Goal: Task Accomplishment & Management: Manage account settings

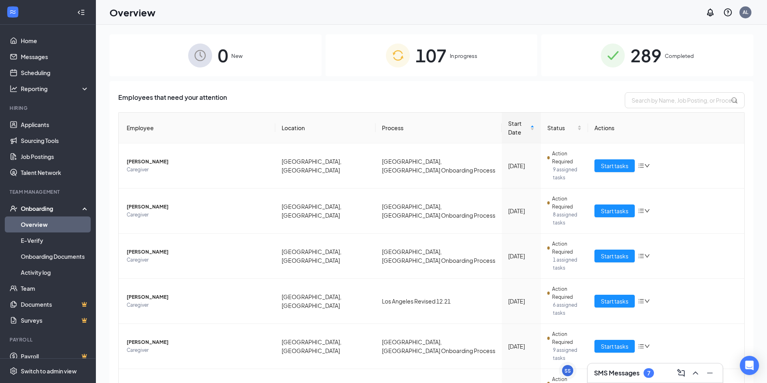
click at [422, 42] on span "107" at bounding box center [430, 56] width 31 height 28
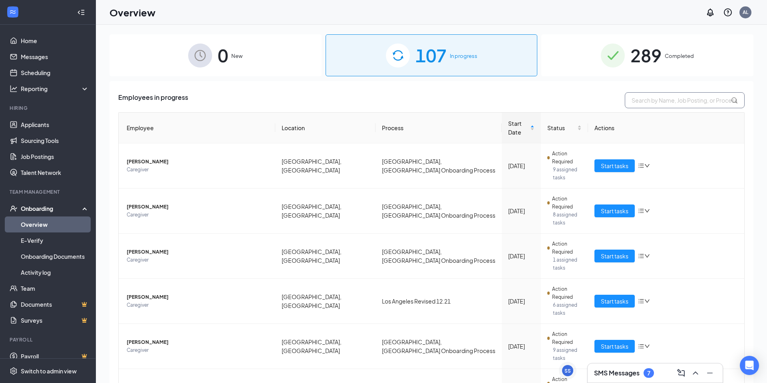
click at [666, 95] on input "text" at bounding box center [684, 100] width 120 height 16
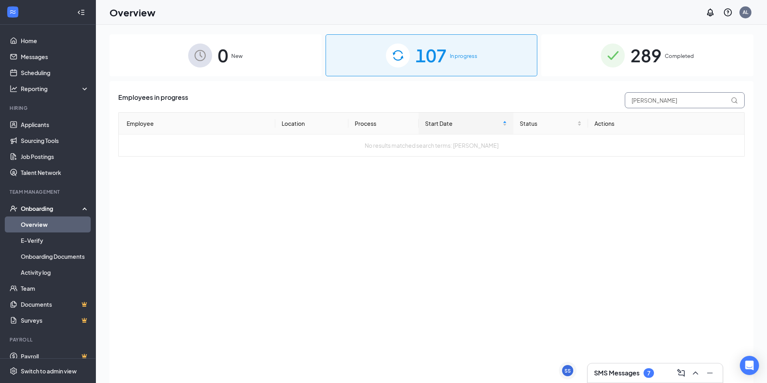
click at [656, 103] on input "[PERSON_NAME]" at bounding box center [684, 100] width 120 height 16
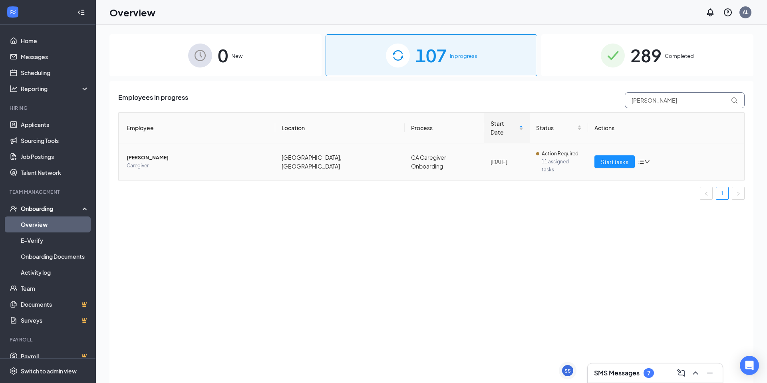
type input "zaneta"
click at [612, 155] on td "Start tasks" at bounding box center [666, 161] width 157 height 37
click at [616, 143] on td "Start tasks" at bounding box center [666, 161] width 157 height 37
click at [616, 155] on button "Start tasks" at bounding box center [614, 161] width 40 height 13
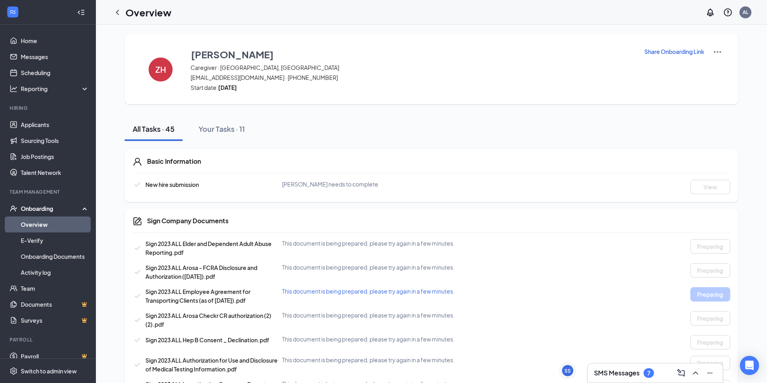
click at [715, 52] on img at bounding box center [717, 52] width 10 height 10
click at [630, 83] on div "Zaneta Haywood Caregiver · Los Angeles, CA zanetahaywood66@gmail.com · (562) 21…" at bounding box center [411, 69] width 443 height 44
click at [42, 128] on link "Applicants" at bounding box center [55, 125] width 68 height 16
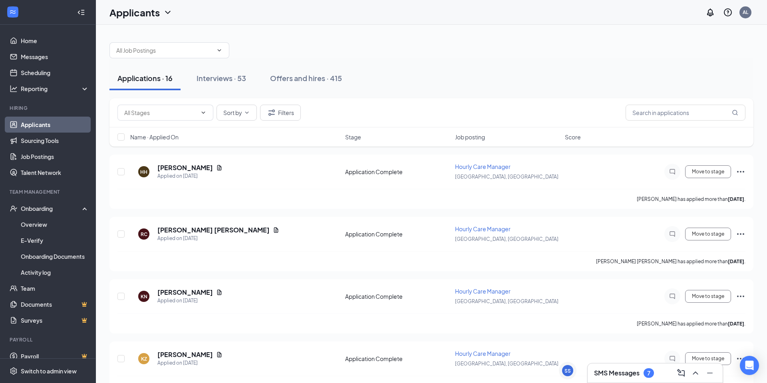
click at [603, 376] on h3 "SMS Messages" at bounding box center [617, 372] width 46 height 9
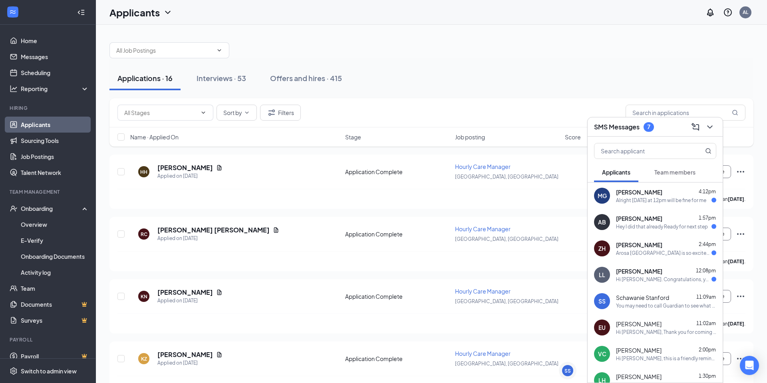
click at [676, 252] on div "Arosa [GEOGRAPHIC_DATA] is so excited for you to join our team! Do you know any…" at bounding box center [663, 253] width 95 height 7
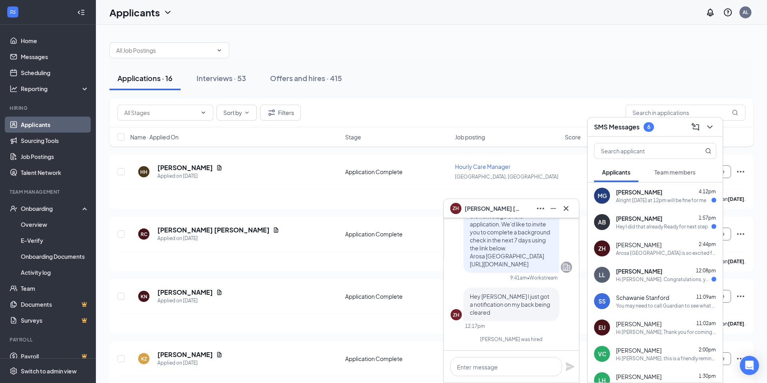
scroll to position [-73, 0]
click at [664, 130] on div "SMS Messages 6" at bounding box center [655, 127] width 122 height 12
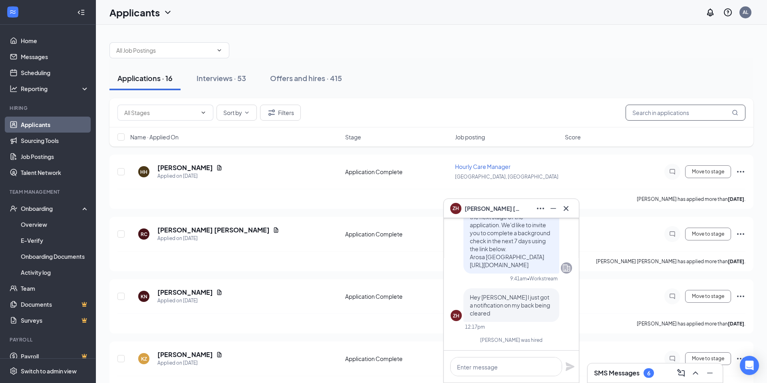
click at [662, 112] on input "text" at bounding box center [685, 113] width 120 height 16
click at [556, 212] on icon "Minimize" at bounding box center [553, 209] width 10 height 10
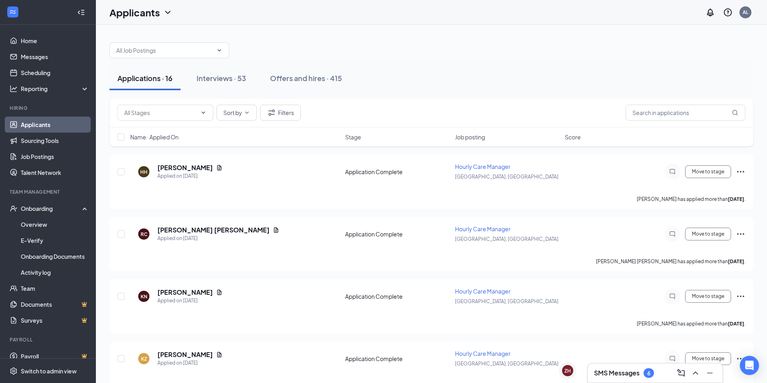
scroll to position [0, 0]
click at [222, 76] on div "Interviews · 53" at bounding box center [221, 78] width 50 height 10
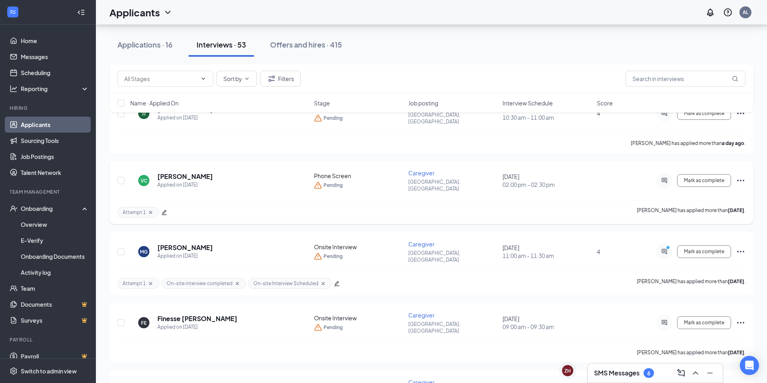
scroll to position [196, 0]
click at [658, 76] on input "text" at bounding box center [685, 79] width 120 height 16
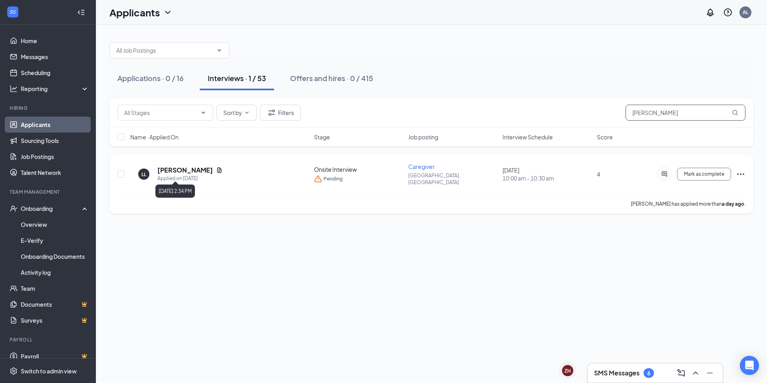
type input "[PERSON_NAME]"
click at [161, 170] on h5 "[PERSON_NAME]" at bounding box center [184, 170] width 55 height 9
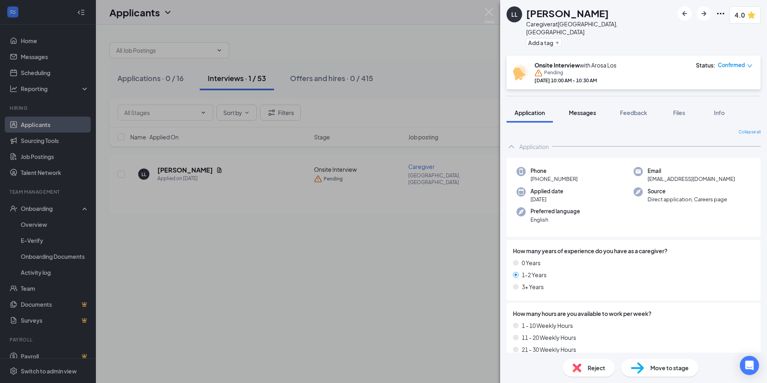
click at [592, 109] on span "Messages" at bounding box center [582, 112] width 27 height 7
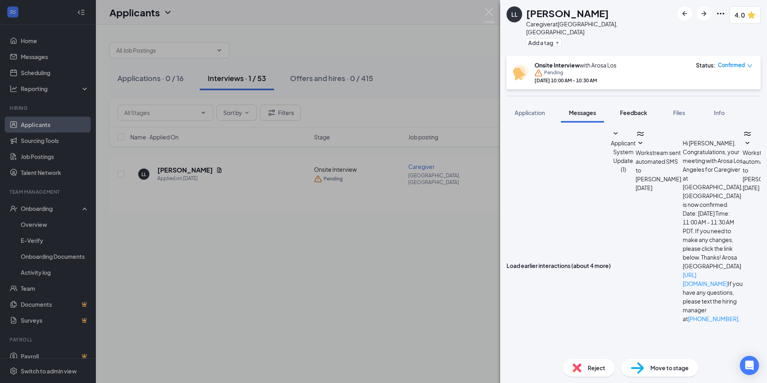
click at [628, 110] on button "Feedback" at bounding box center [633, 113] width 43 height 20
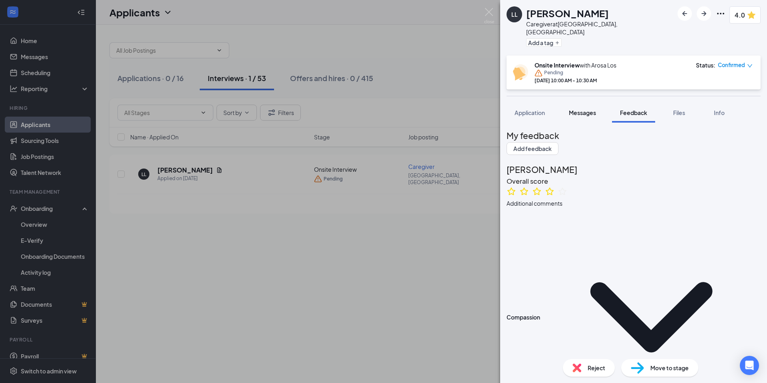
click at [582, 109] on div "Messages" at bounding box center [582, 113] width 27 height 8
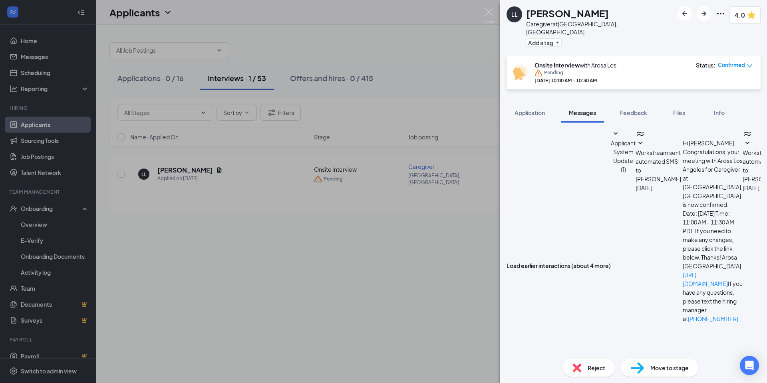
scroll to position [147, 0]
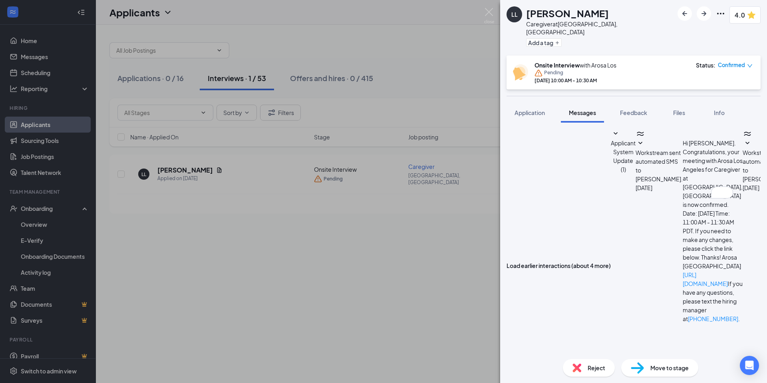
type textarea "Hi [PERSON_NAME], unfortunately, we will need to reschedule"
drag, startPoint x: 687, startPoint y: 285, endPoint x: 425, endPoint y: 288, distance: 261.5
click at [425, 288] on div "LL [PERSON_NAME] Caregiver at [GEOGRAPHIC_DATA], [GEOGRAPHIC_DATA] Add a tag 4.…" at bounding box center [383, 191] width 767 height 383
click at [487, 6] on div "LL [PERSON_NAME] Caregiver at [GEOGRAPHIC_DATA], [GEOGRAPHIC_DATA] Add a tag 4.…" at bounding box center [383, 191] width 767 height 383
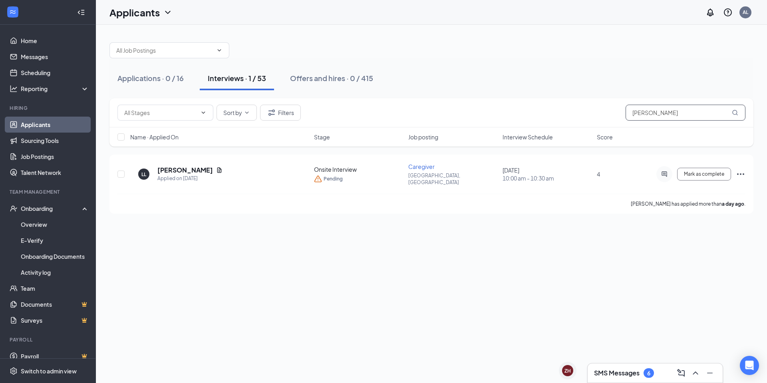
click at [648, 114] on input "[PERSON_NAME]" at bounding box center [685, 113] width 120 height 16
